Goal: Check status: Check status

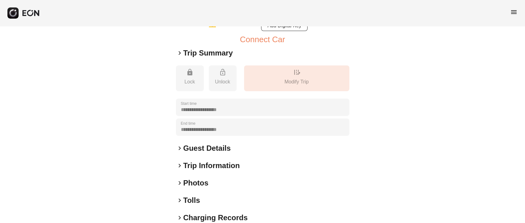
scroll to position [110, 0]
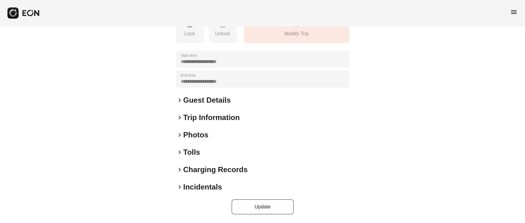
click at [195, 137] on h2 "Photos" at bounding box center [195, 135] width 25 height 10
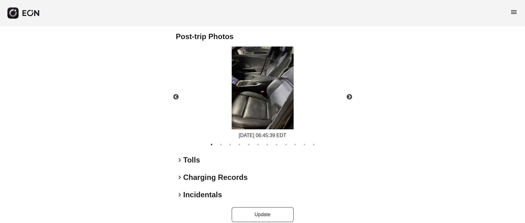
scroll to position [388, 0]
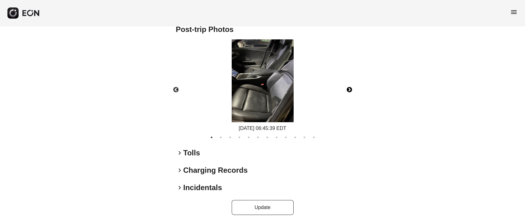
click at [348, 88] on button "Next" at bounding box center [349, 90] width 22 height 22
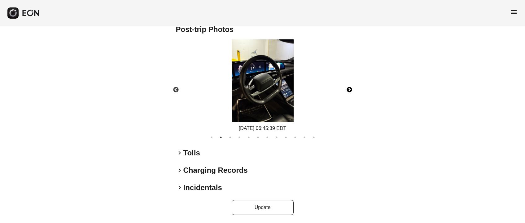
click at [348, 88] on button "Next" at bounding box center [349, 90] width 22 height 22
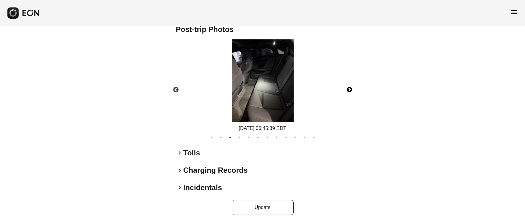
click at [348, 88] on button "Next" at bounding box center [349, 90] width 22 height 22
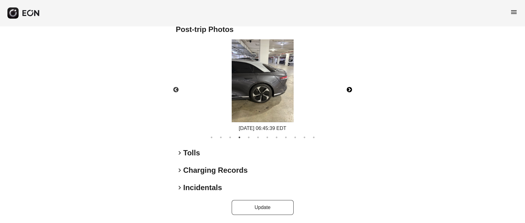
click at [348, 88] on button "Next" at bounding box center [349, 90] width 22 height 22
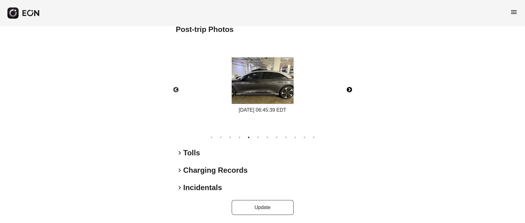
click at [348, 88] on button "Next" at bounding box center [349, 90] width 22 height 22
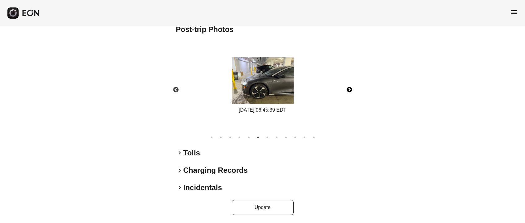
click at [348, 88] on button "Next" at bounding box center [349, 90] width 22 height 22
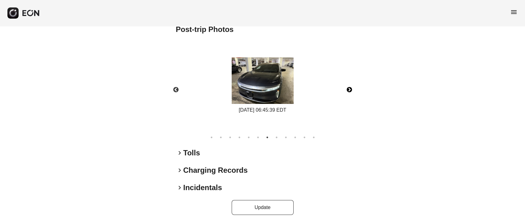
click at [348, 88] on button "Next" at bounding box center [349, 90] width 22 height 22
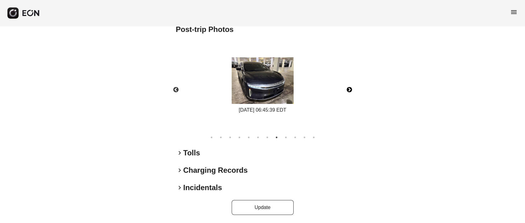
click at [348, 88] on button "Next" at bounding box center [349, 90] width 22 height 22
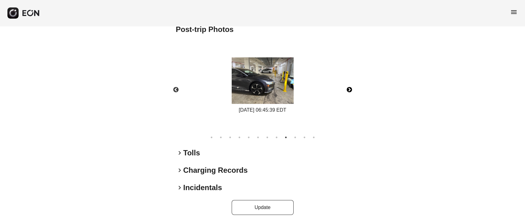
click at [348, 88] on button "Next" at bounding box center [349, 90] width 22 height 22
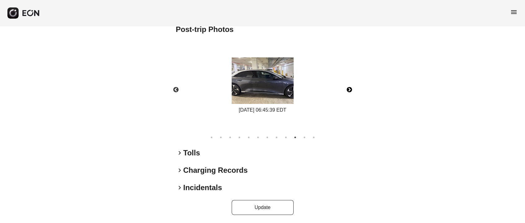
click at [348, 88] on button "Next" at bounding box center [349, 90] width 22 height 22
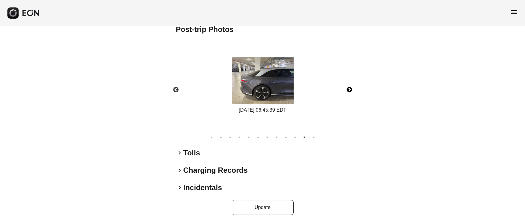
click at [348, 88] on button "Next" at bounding box center [349, 90] width 22 height 22
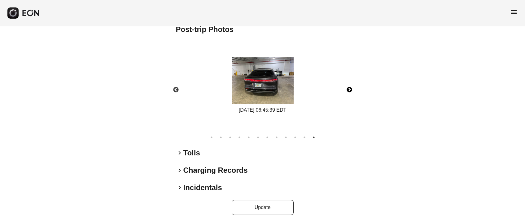
click at [348, 88] on button "Next" at bounding box center [349, 90] width 22 height 22
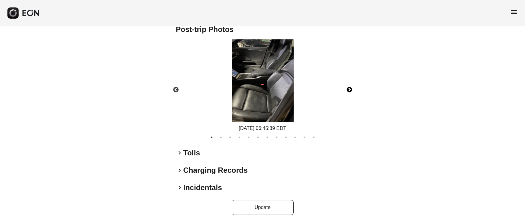
click at [350, 89] on button "Next" at bounding box center [349, 90] width 22 height 22
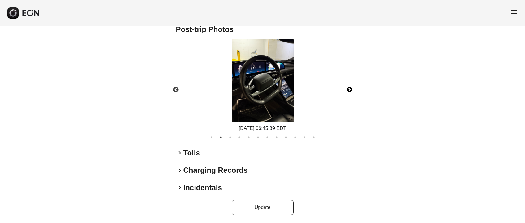
click at [351, 91] on button "Next" at bounding box center [349, 90] width 22 height 22
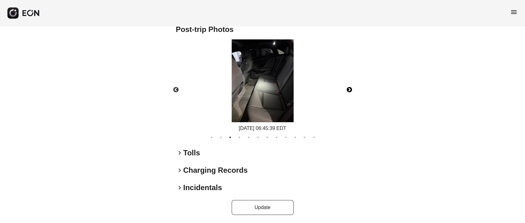
click at [348, 88] on button "Next" at bounding box center [349, 90] width 22 height 22
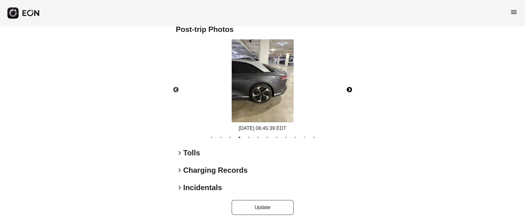
click at [353, 92] on button "Next" at bounding box center [349, 90] width 22 height 22
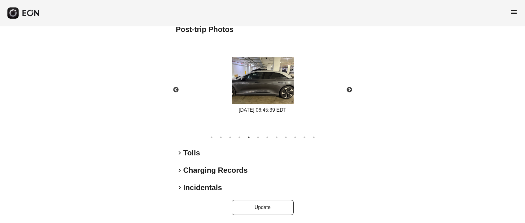
drag, startPoint x: 363, startPoint y: 154, endPoint x: 364, endPoint y: 144, distance: 10.0
click at [351, 89] on button "Next" at bounding box center [349, 90] width 22 height 22
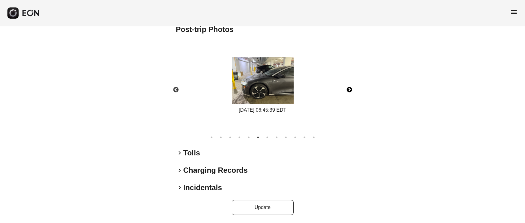
click at [353, 86] on button "Next" at bounding box center [349, 90] width 22 height 22
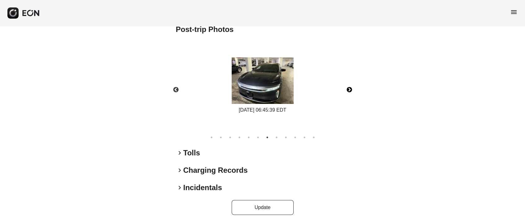
click at [350, 92] on button "Next" at bounding box center [349, 90] width 22 height 22
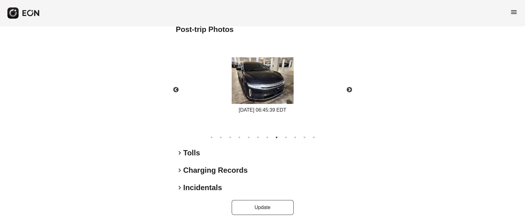
click at [347, 86] on button "Next" at bounding box center [349, 90] width 22 height 22
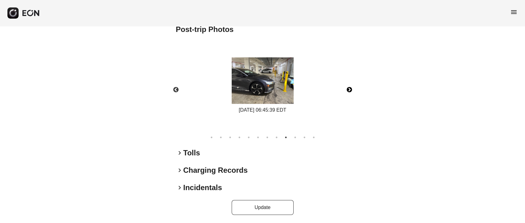
click at [349, 86] on button "Next" at bounding box center [349, 90] width 22 height 22
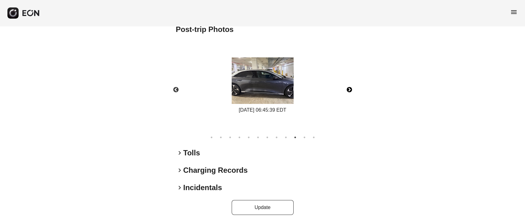
click at [352, 89] on button "Next" at bounding box center [349, 90] width 22 height 22
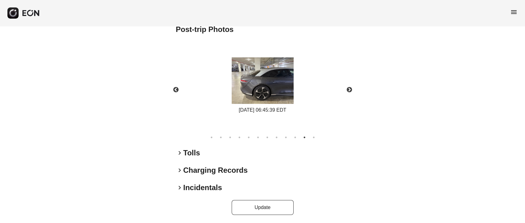
drag, startPoint x: 481, startPoint y: 109, endPoint x: 454, endPoint y: 105, distance: 27.2
click at [349, 86] on button "Next" at bounding box center [349, 90] width 22 height 22
